Goal: Task Accomplishment & Management: Use online tool/utility

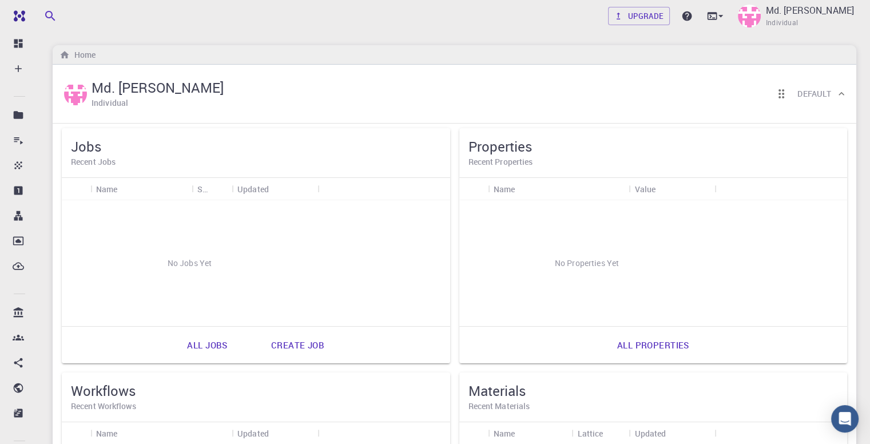
click at [92, 163] on h6 "Recent Jobs" at bounding box center [256, 162] width 370 height 13
click at [105, 185] on div "Name" at bounding box center [107, 189] width 22 height 22
click at [259, 343] on link "Create job" at bounding box center [298, 344] width 78 height 27
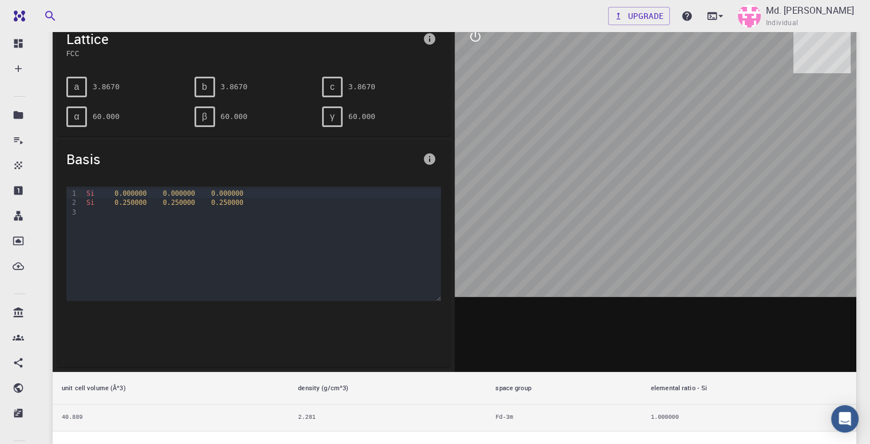
scroll to position [172, 0]
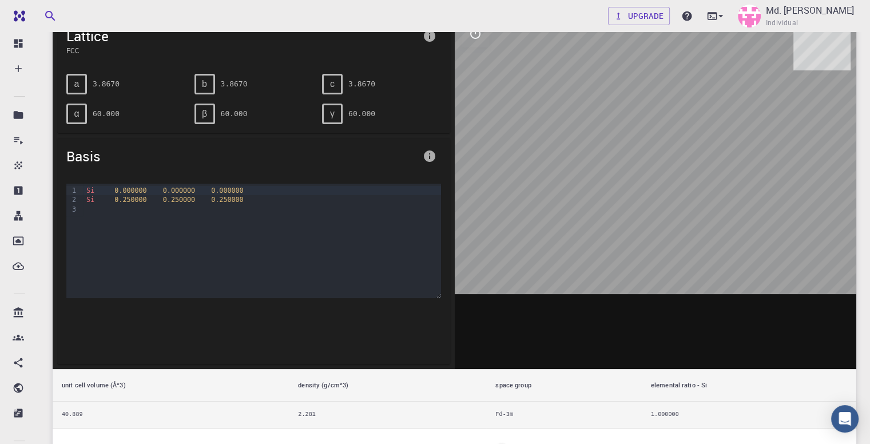
drag, startPoint x: 649, startPoint y: 161, endPoint x: 568, endPoint y: 206, distance: 91.9
click at [588, 188] on div at bounding box center [656, 191] width 402 height 356
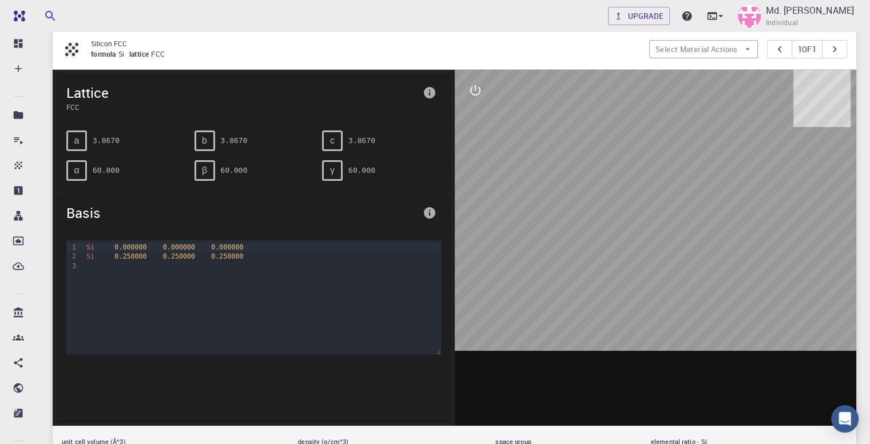
scroll to position [57, 0]
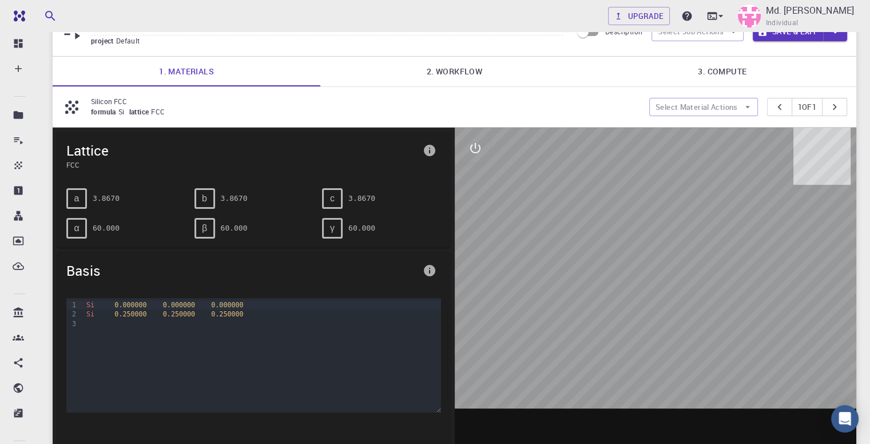
drag, startPoint x: 654, startPoint y: 254, endPoint x: 615, endPoint y: 279, distance: 46.3
click at [619, 279] on div at bounding box center [656, 306] width 402 height 356
click at [74, 198] on span "a" at bounding box center [76, 198] width 5 height 10
drag, startPoint x: 80, startPoint y: 195, endPoint x: 66, endPoint y: 196, distance: 13.8
click at [66, 196] on div "a" at bounding box center [76, 198] width 21 height 21
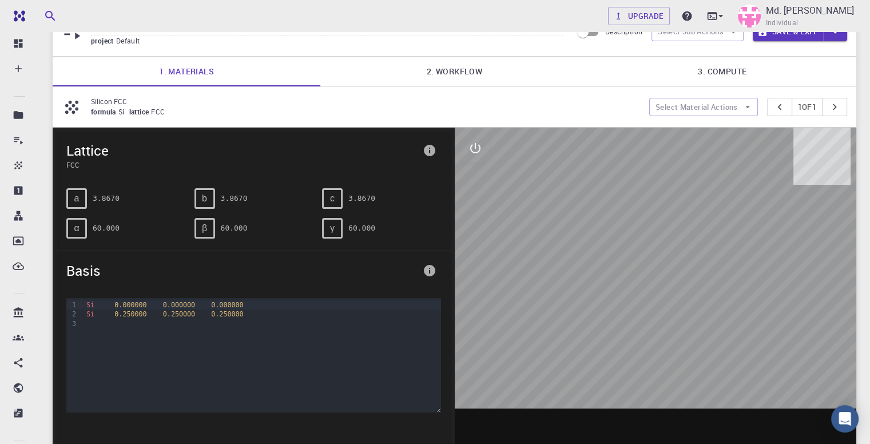
click at [117, 200] on div "a 3.8670" at bounding box center [125, 198] width 119 height 21
click at [109, 197] on pre "3.8670" at bounding box center [106, 198] width 27 height 20
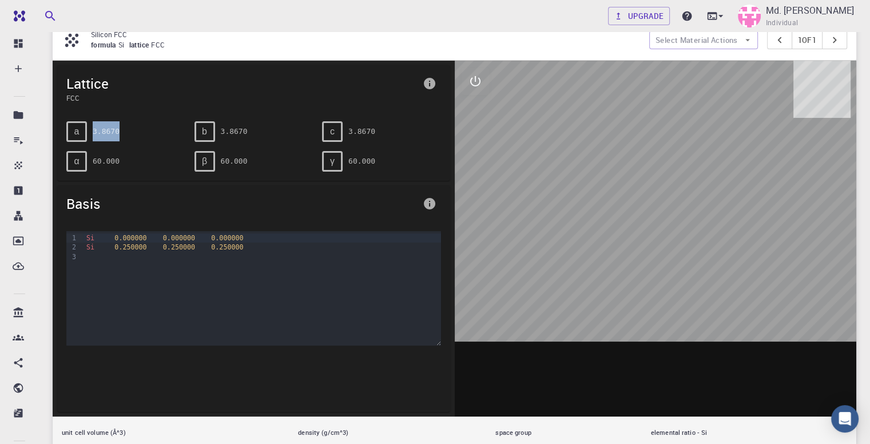
scroll to position [229, 0]
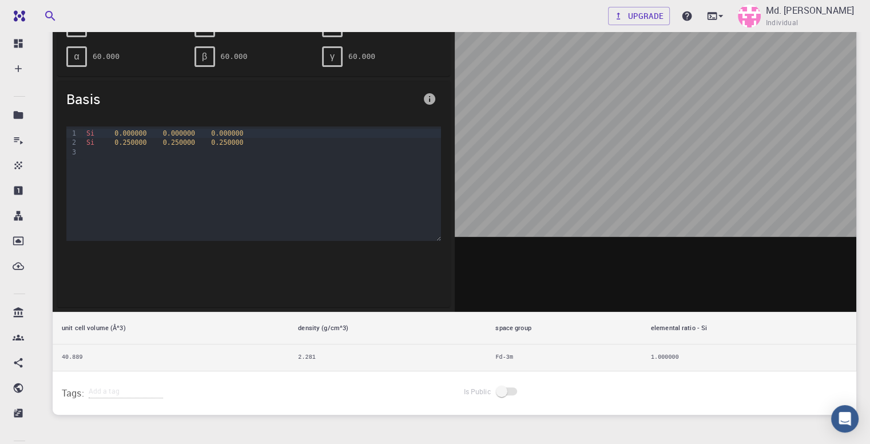
click at [140, 138] on span "0.250000" at bounding box center [130, 142] width 32 height 8
click at [130, 129] on span "0.000000" at bounding box center [130, 133] width 32 height 8
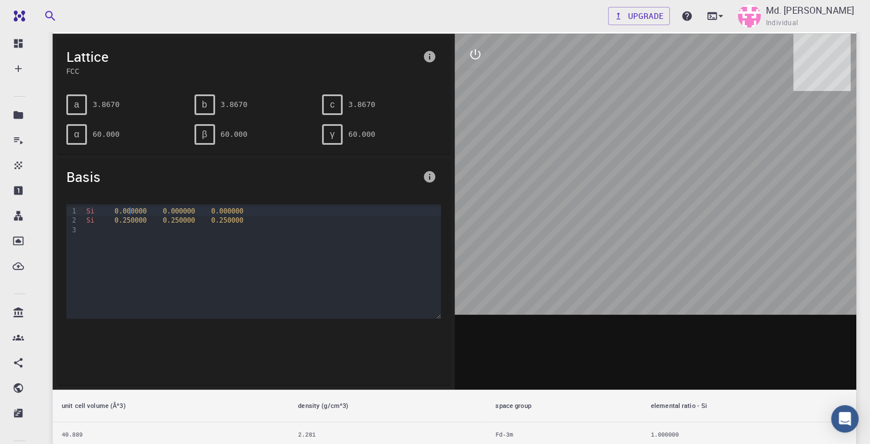
scroll to position [57, 0]
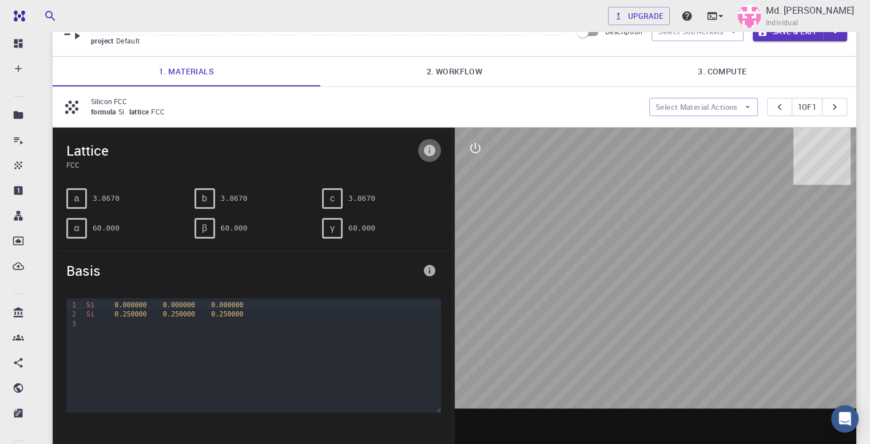
click at [431, 154] on icon "info" at bounding box center [429, 150] width 11 height 11
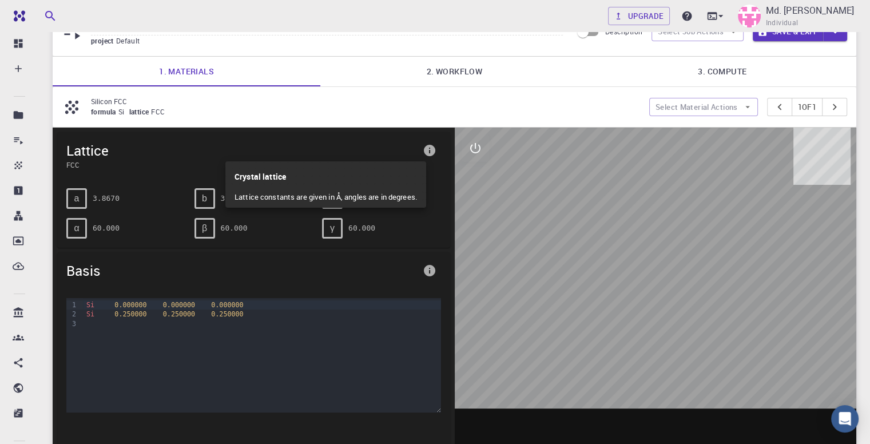
click at [430, 154] on div at bounding box center [435, 222] width 870 height 444
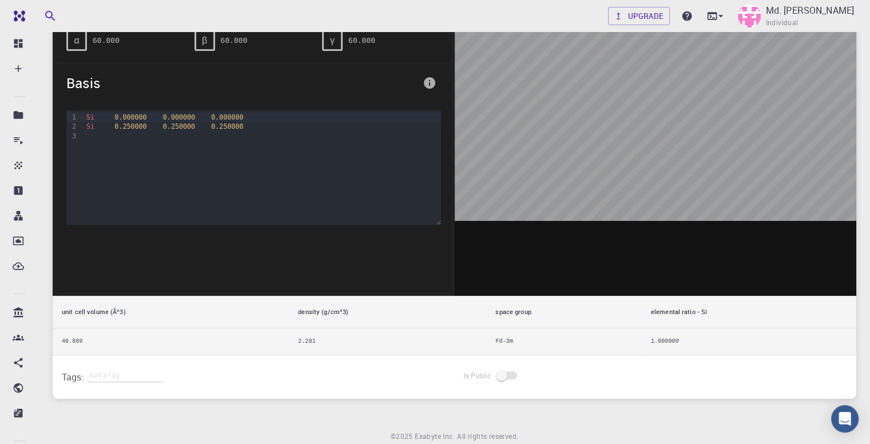
scroll to position [286, 0]
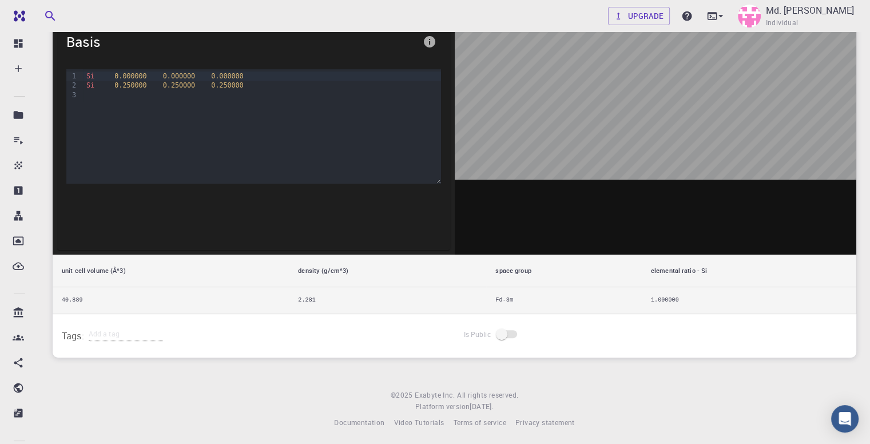
drag, startPoint x: 410, startPoint y: 225, endPoint x: 213, endPoint y: 272, distance: 202.8
click at [213, 272] on th "unit cell volume (Å^3)" at bounding box center [171, 271] width 236 height 33
drag, startPoint x: 141, startPoint y: 295, endPoint x: 89, endPoint y: 296, distance: 52.6
click at [139, 296] on td "40.889" at bounding box center [171, 300] width 236 height 27
drag, startPoint x: 58, startPoint y: 294, endPoint x: 54, endPoint y: 305, distance: 11.6
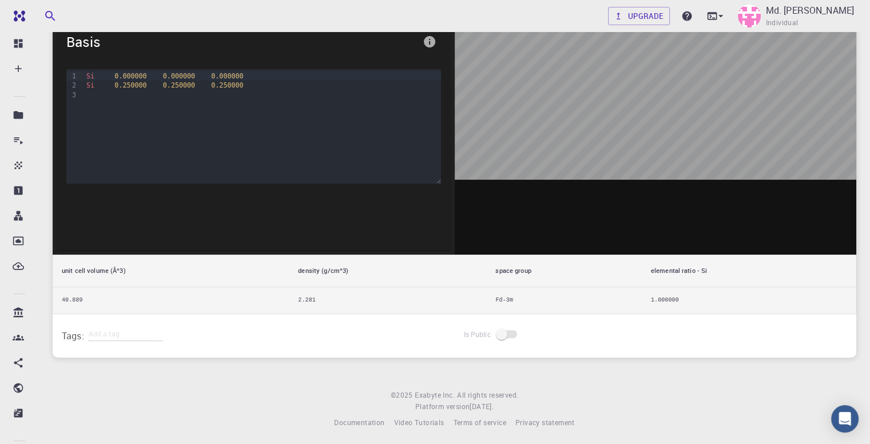
click at [55, 296] on td "40.889" at bounding box center [171, 300] width 236 height 27
click at [83, 337] on h6 "Tags:" at bounding box center [75, 333] width 27 height 21
click at [553, 298] on td "Fd-3m" at bounding box center [563, 300] width 155 height 27
click at [403, 298] on td "2.281" at bounding box center [387, 300] width 197 height 27
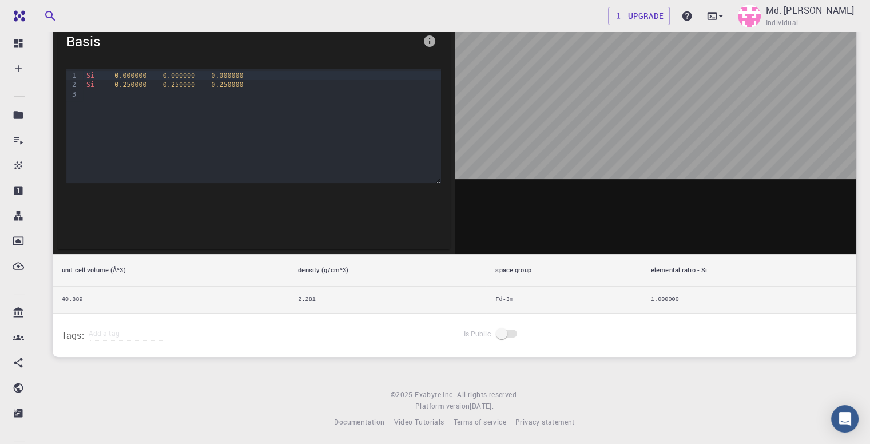
click at [695, 282] on th "elemental ratio - Si" at bounding box center [749, 270] width 214 height 33
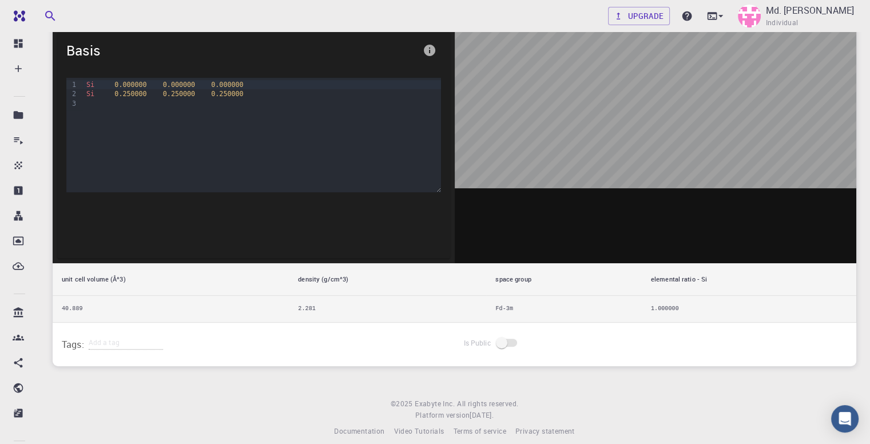
scroll to position [0, 0]
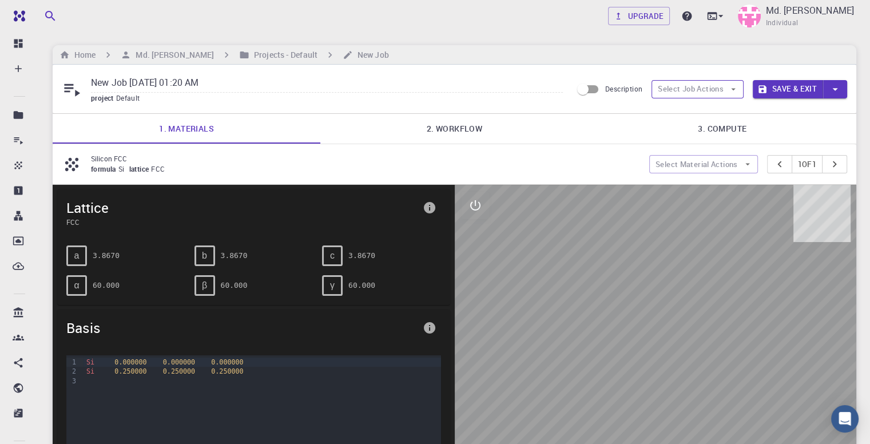
click at [725, 91] on button "Select Job Actions" at bounding box center [697, 89] width 92 height 18
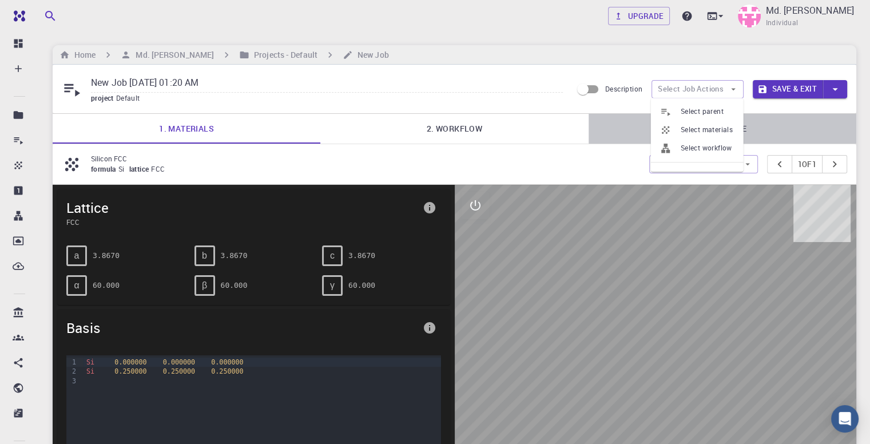
click at [599, 125] on link "3. Compute" at bounding box center [722, 129] width 268 height 30
